Goal: Transaction & Acquisition: Book appointment/travel/reservation

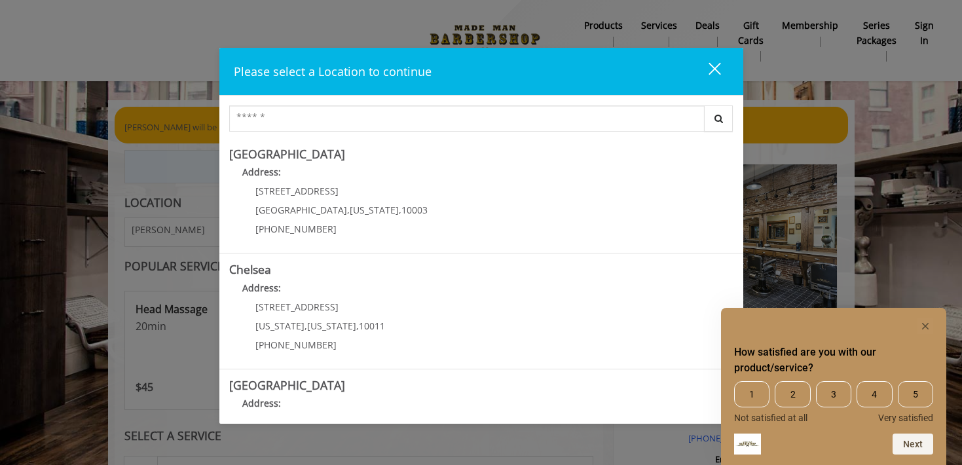
click at [923, 325] on rect "Hide survey" at bounding box center [925, 326] width 16 height 16
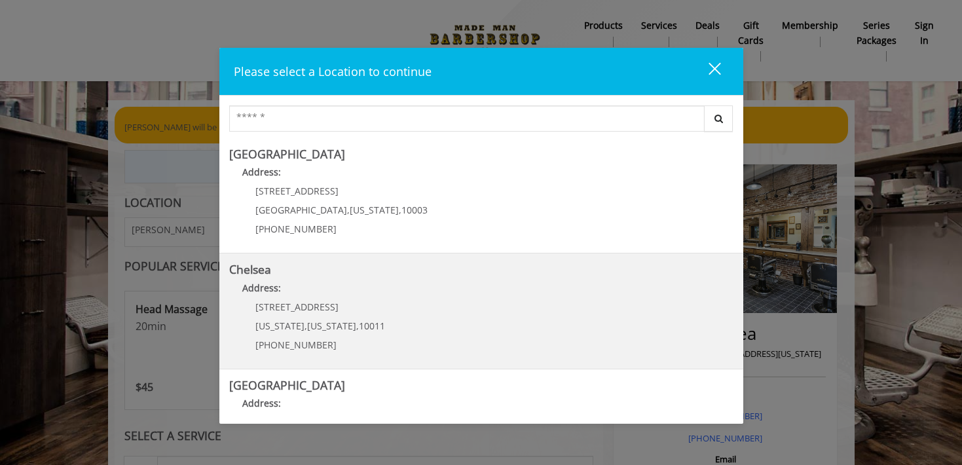
click at [415, 325] on link "Chelsea Address: [STREET_ADDRESS][US_STATE][US_STATE] (917) 639-3902" at bounding box center [481, 311] width 504 height 96
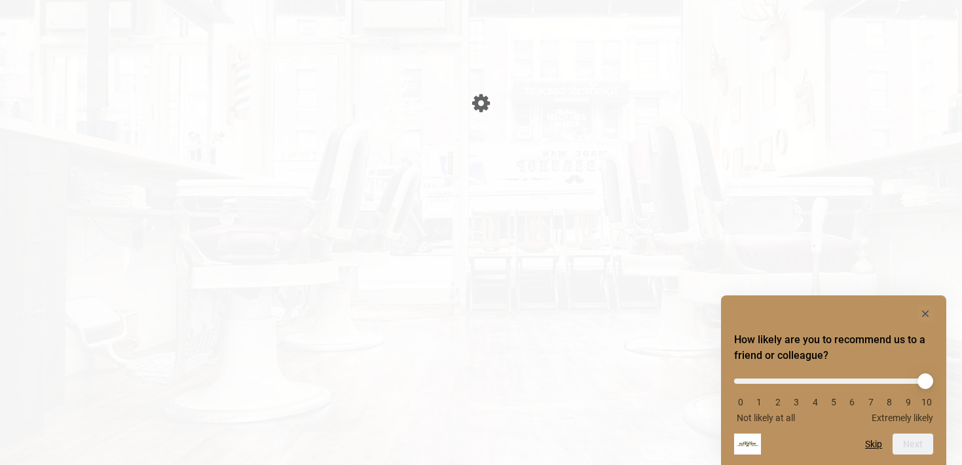
scroll to position [1, 0]
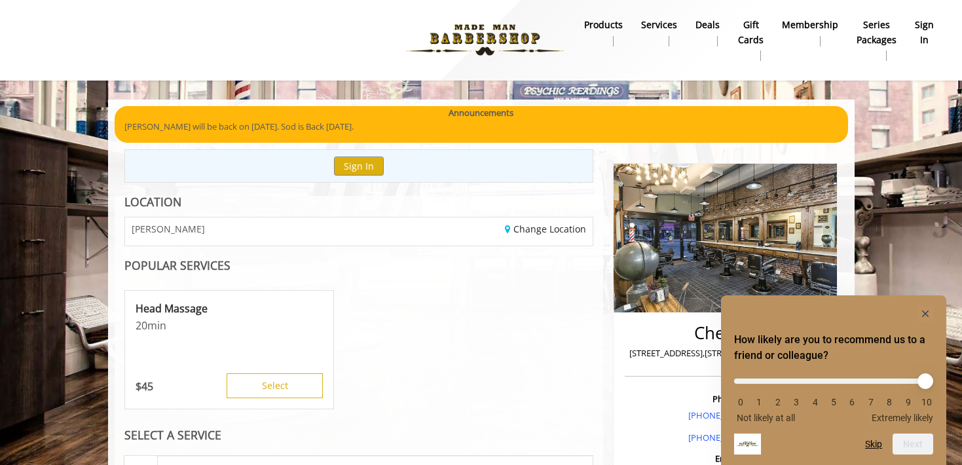
click at [927, 311] on rect "Hide survey" at bounding box center [925, 314] width 16 height 16
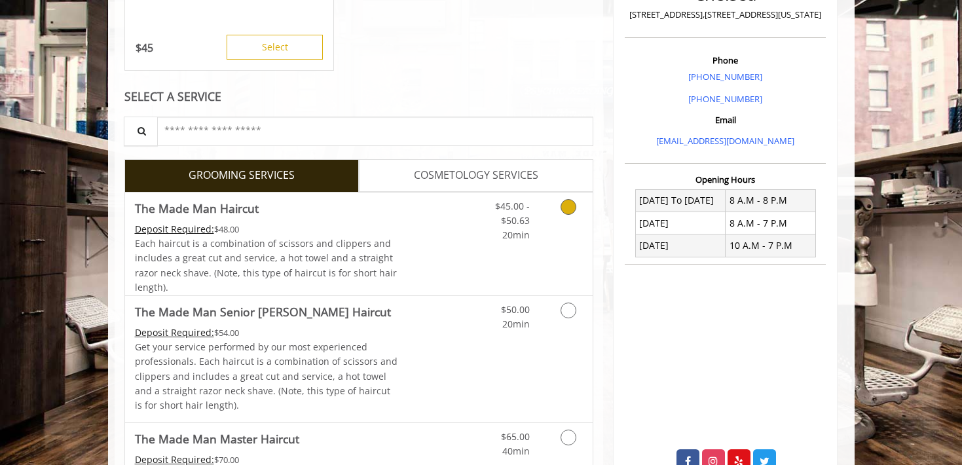
scroll to position [341, 0]
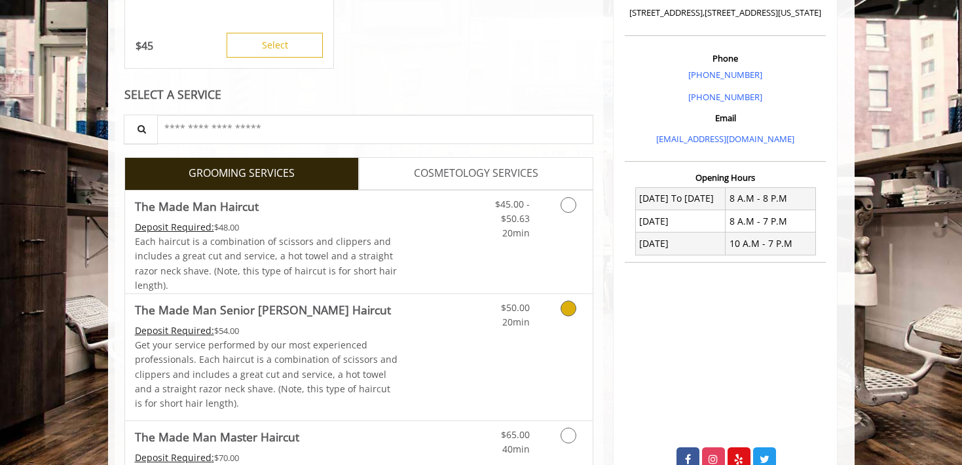
click at [569, 304] on icon "Grooming services" at bounding box center [568, 309] width 16 height 16
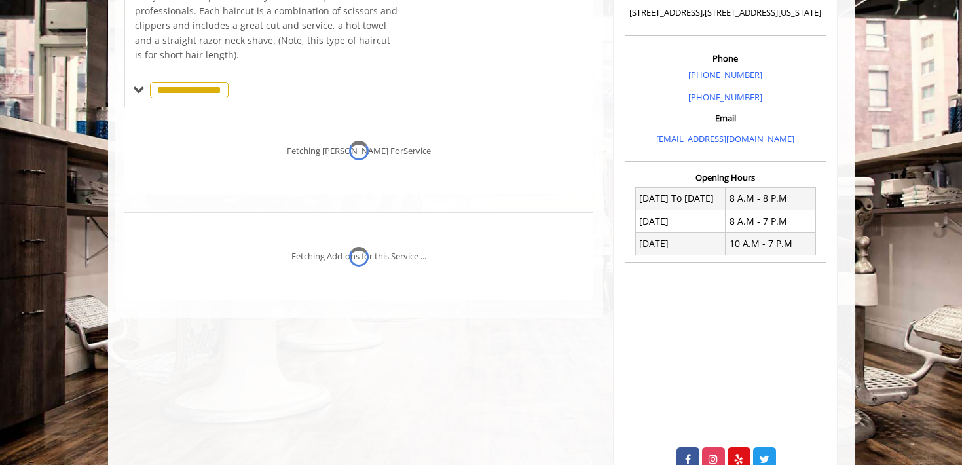
scroll to position [380, 0]
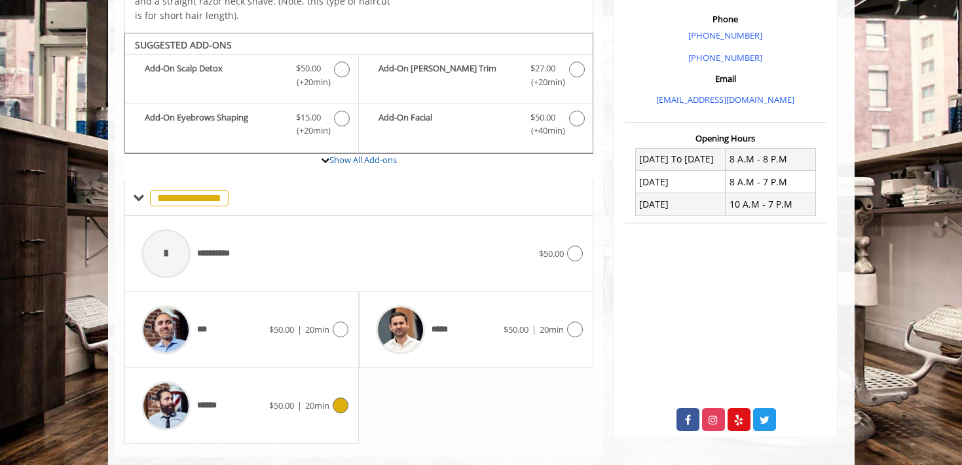
click at [340, 398] on icon at bounding box center [341, 405] width 16 height 16
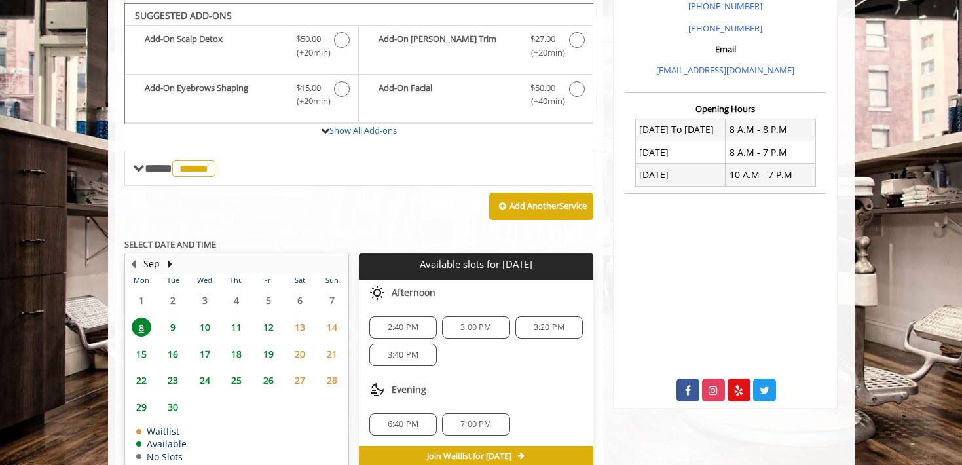
click at [236, 318] on span "11" at bounding box center [237, 327] width 20 height 19
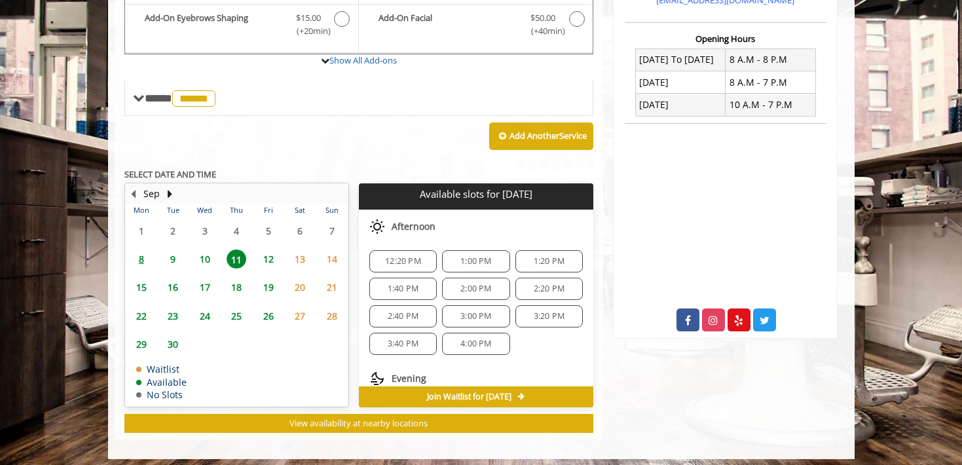
scroll to position [128, 0]
click at [396, 331] on span "3:40 PM" at bounding box center [403, 336] width 31 height 10
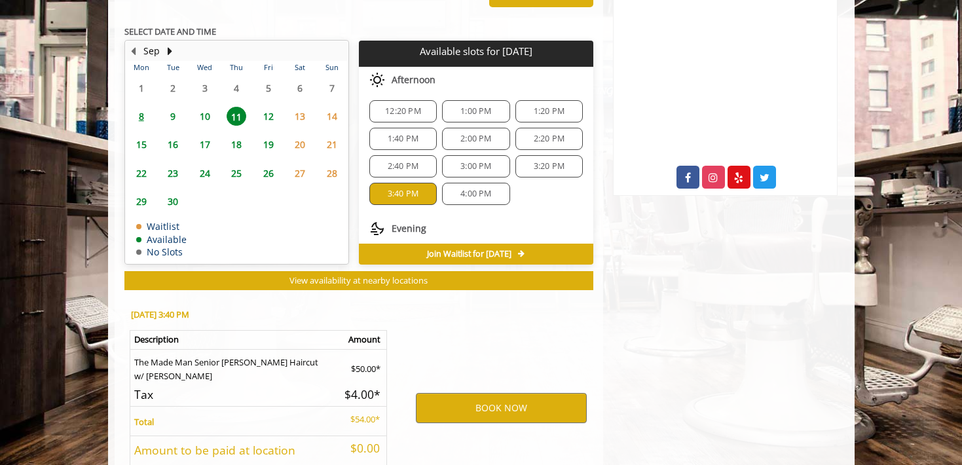
scroll to position [713, 0]
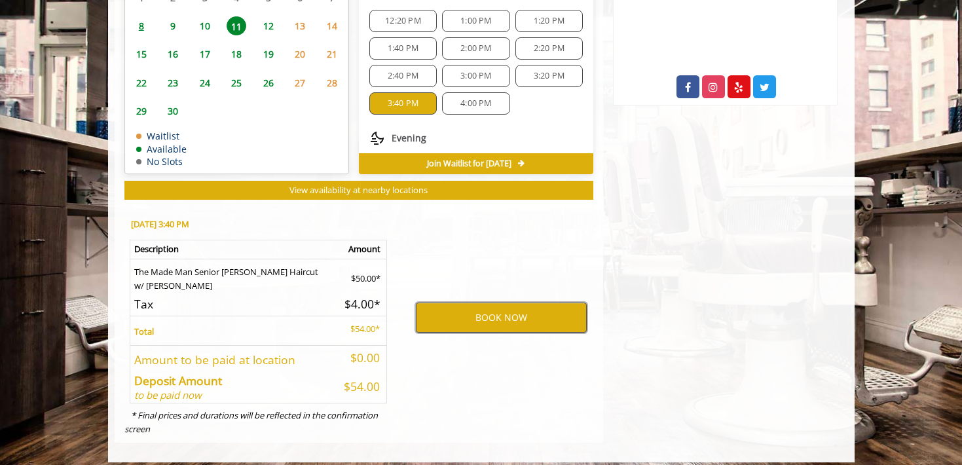
click at [475, 310] on button "BOOK NOW" at bounding box center [501, 318] width 171 height 30
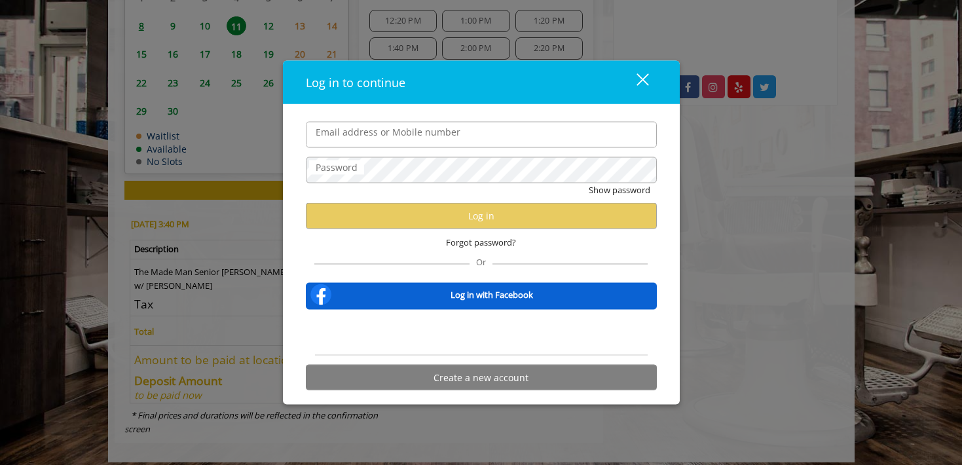
click at [473, 334] on div "Sign in with Google. Opens in new tab" at bounding box center [481, 332] width 120 height 29
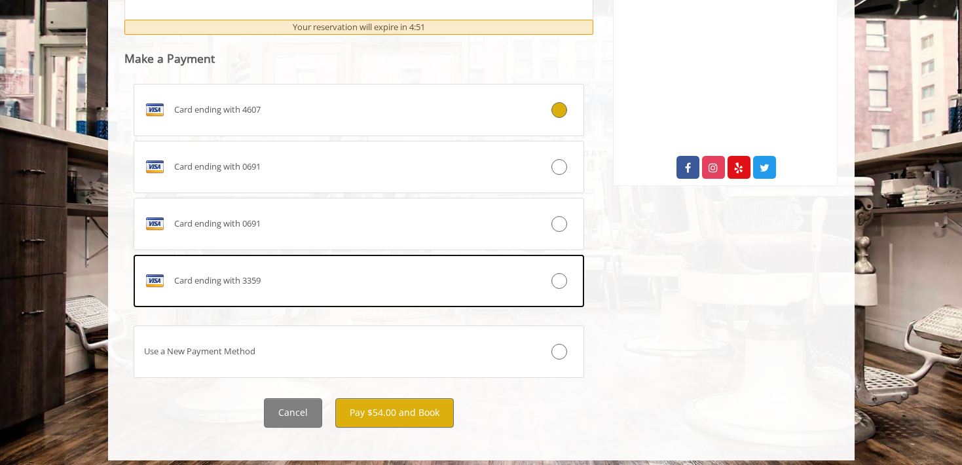
scroll to position [632, 0]
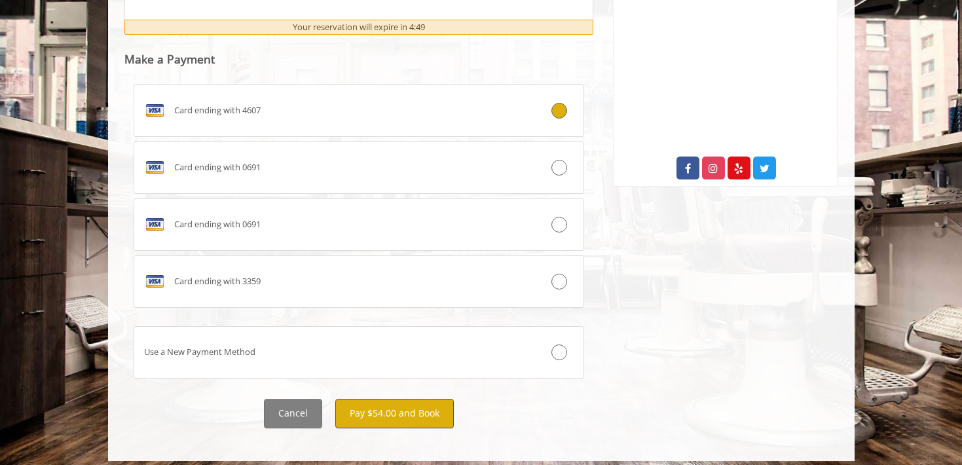
click at [380, 405] on button "Pay $54.00 and Book" at bounding box center [394, 413] width 119 height 29
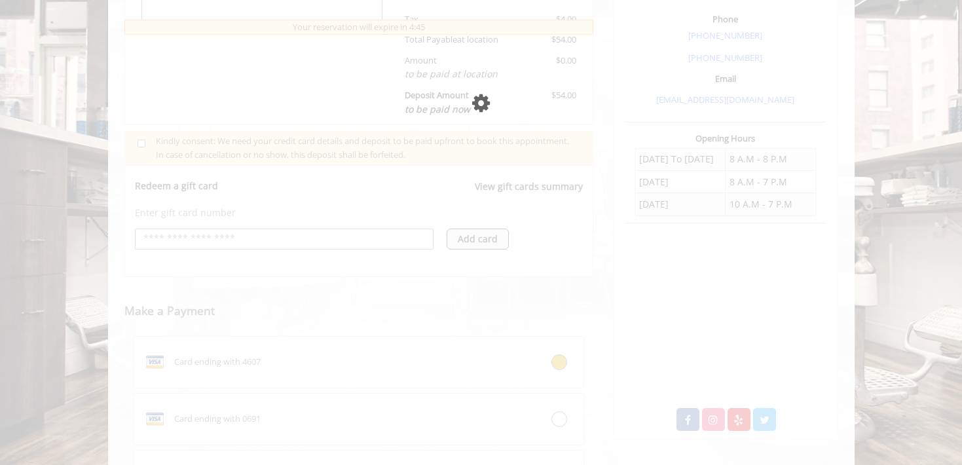
scroll to position [526, 0]
